Goal: Find specific page/section: Find specific page/section

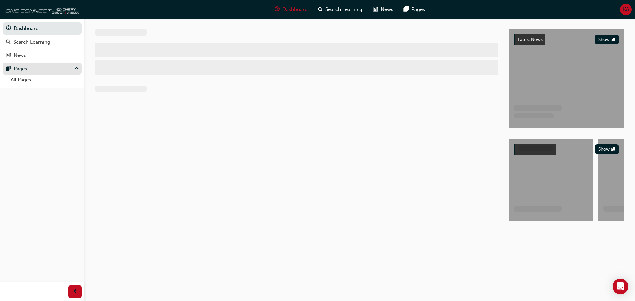
click at [36, 71] on div "Pages" at bounding box center [42, 69] width 72 height 8
click at [37, 69] on div "Pages" at bounding box center [42, 69] width 72 height 8
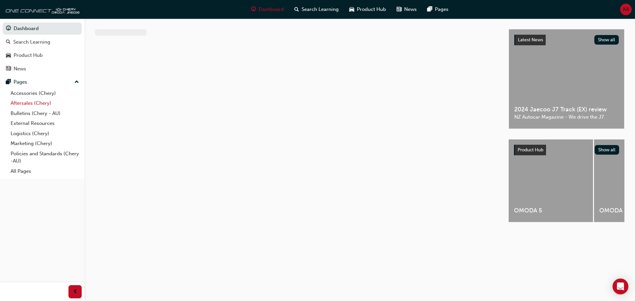
click at [39, 102] on link "Aftersales (Chery)" at bounding box center [45, 103] width 74 height 10
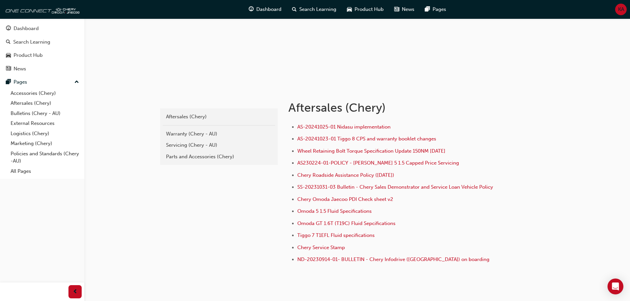
scroll to position [66, 0]
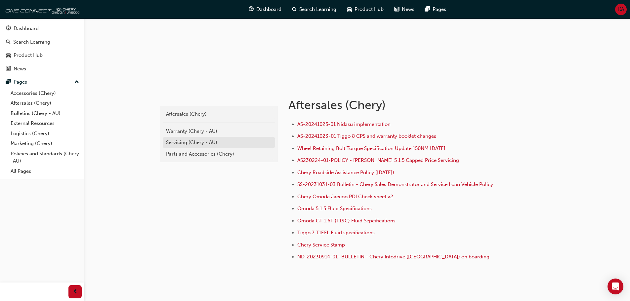
click at [194, 142] on div "Servicing (Chery - AU)" at bounding box center [219, 143] width 106 height 8
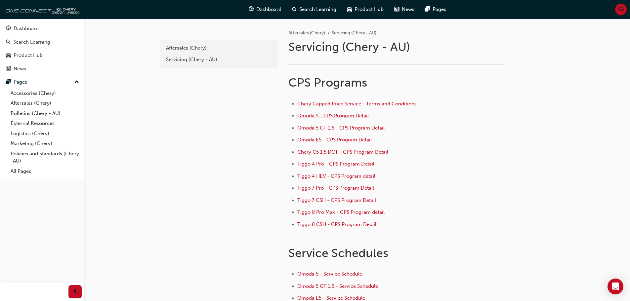
click at [351, 115] on span "Omoda 5 - CPS Program Detail" at bounding box center [332, 116] width 71 height 6
